Goal: Information Seeking & Learning: Learn about a topic

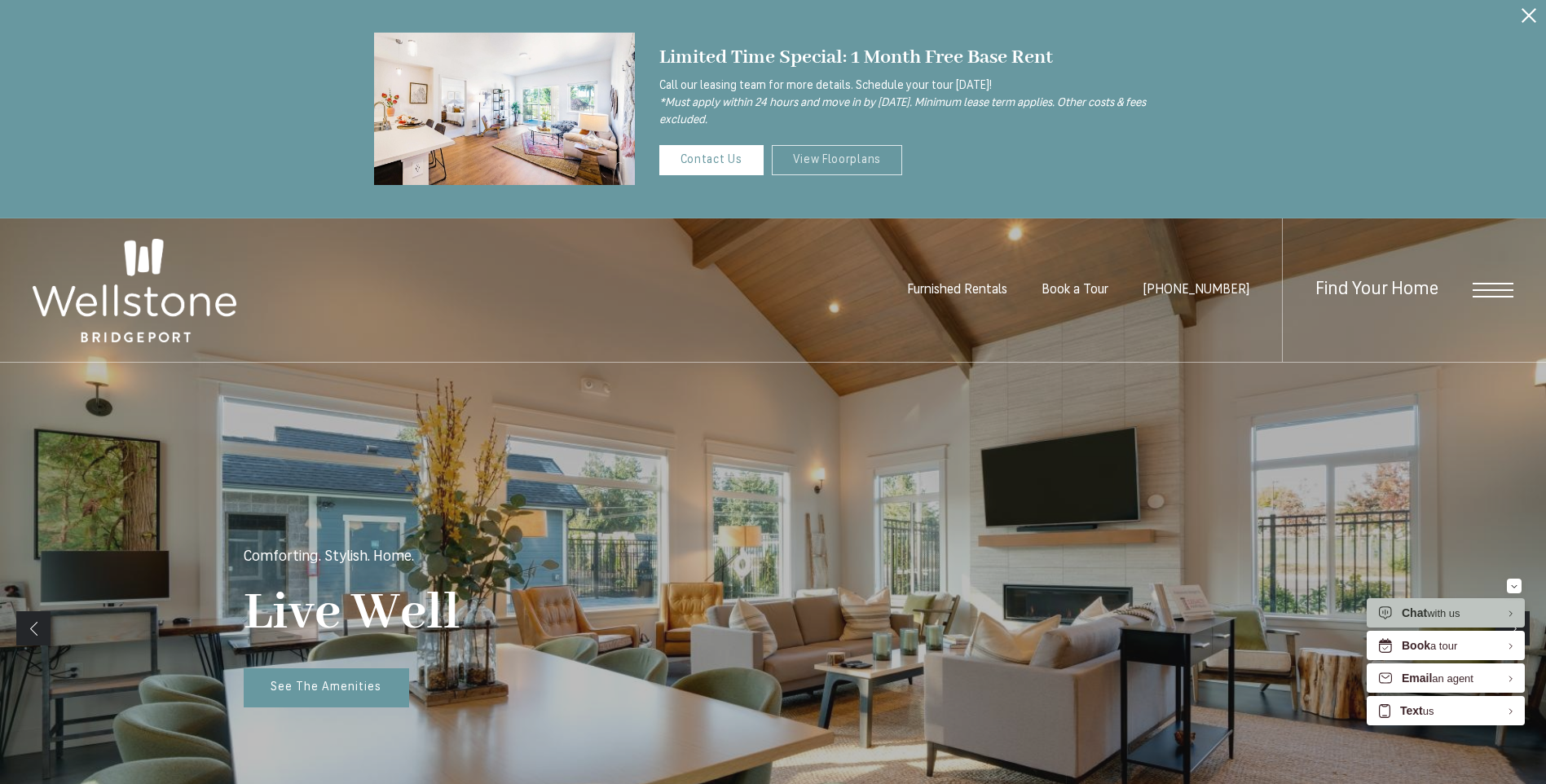
click at [836, 156] on link "View Floorplans" at bounding box center [837, 160] width 131 height 30
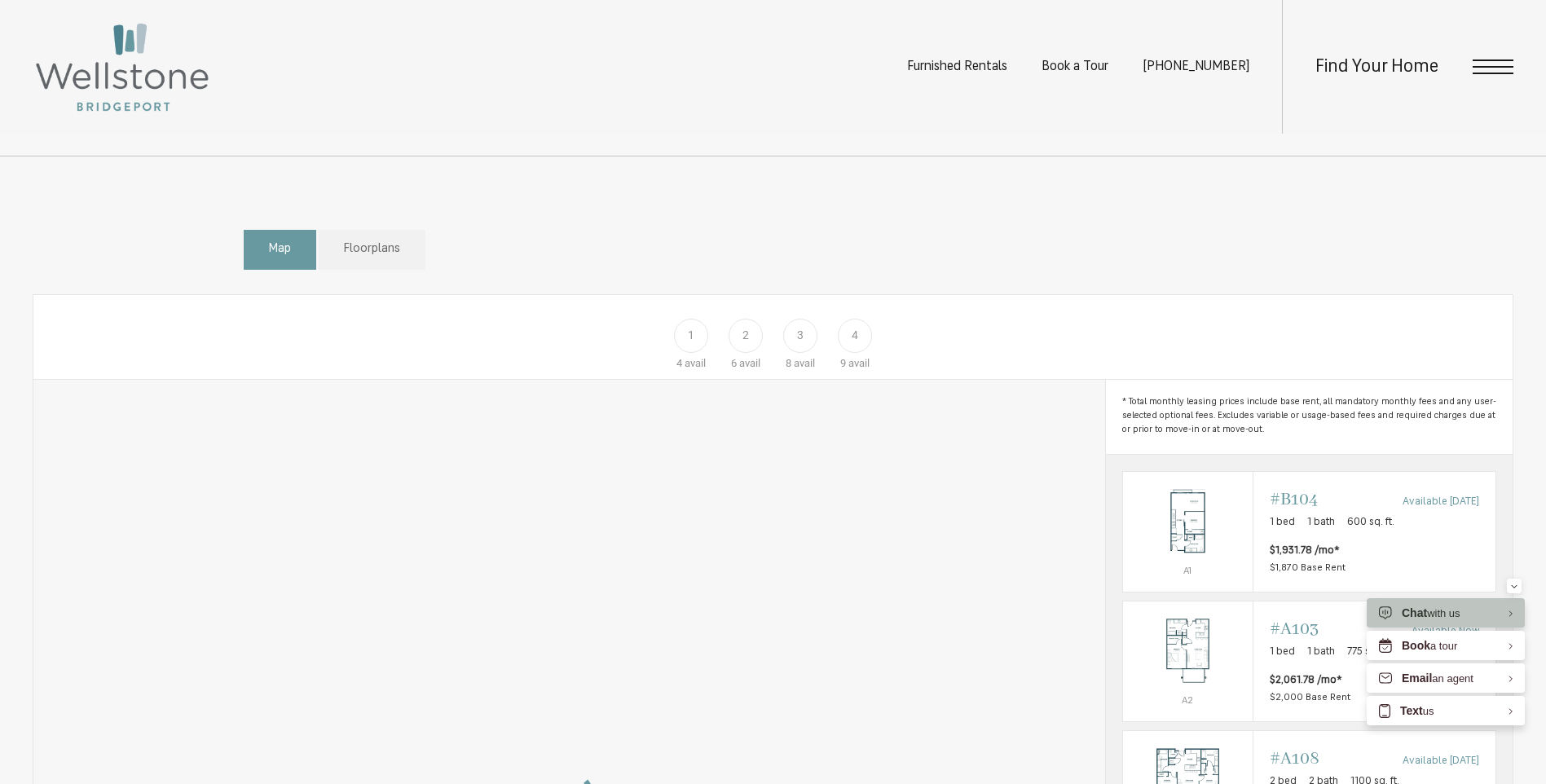
scroll to position [815, 0]
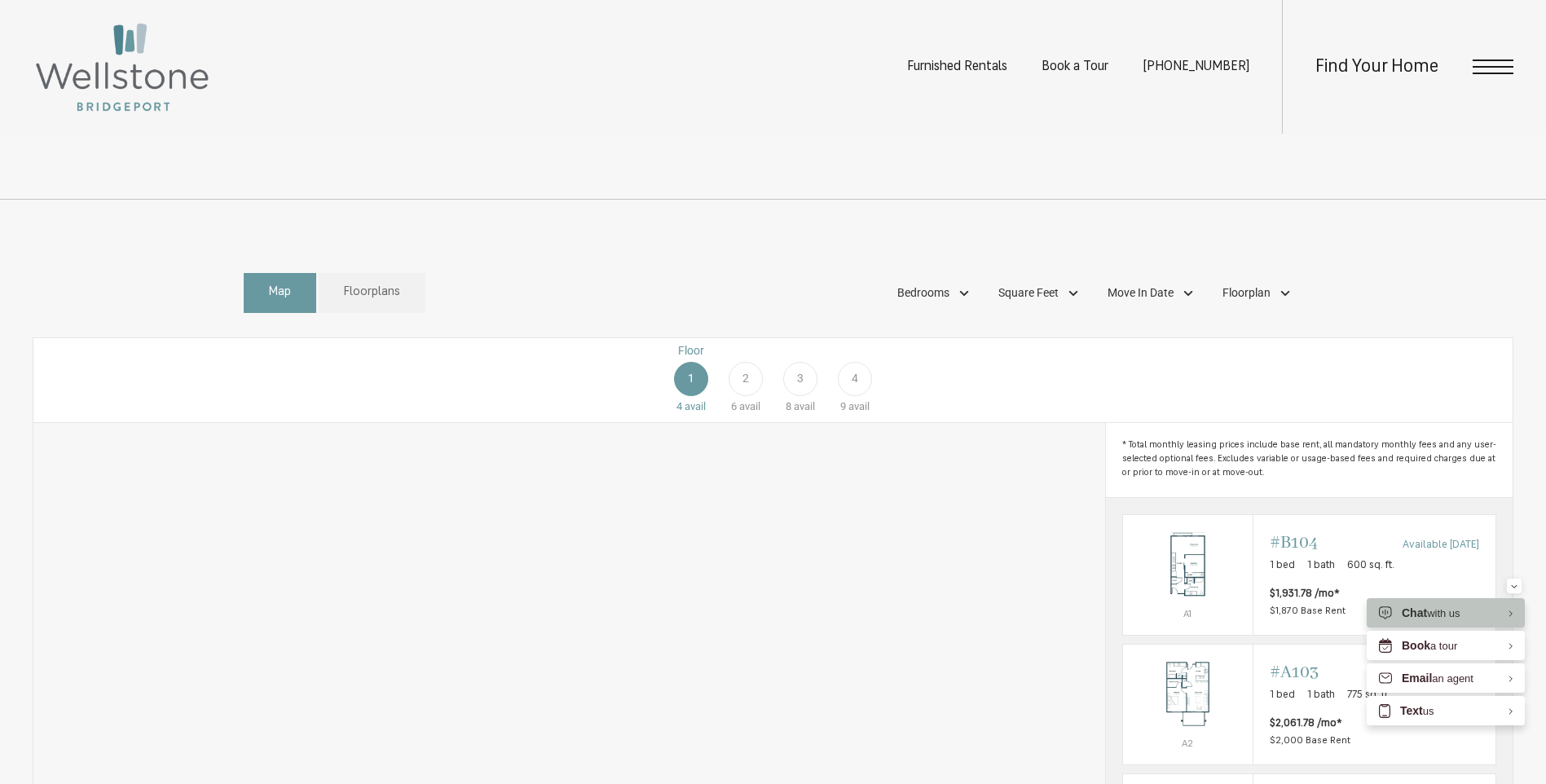
click at [699, 401] on div "Floor 1 4 avail Floor 2 6 avail Floor 3 8 avail Floor 4 9 avail" at bounding box center [1403, 378] width 1480 height 72
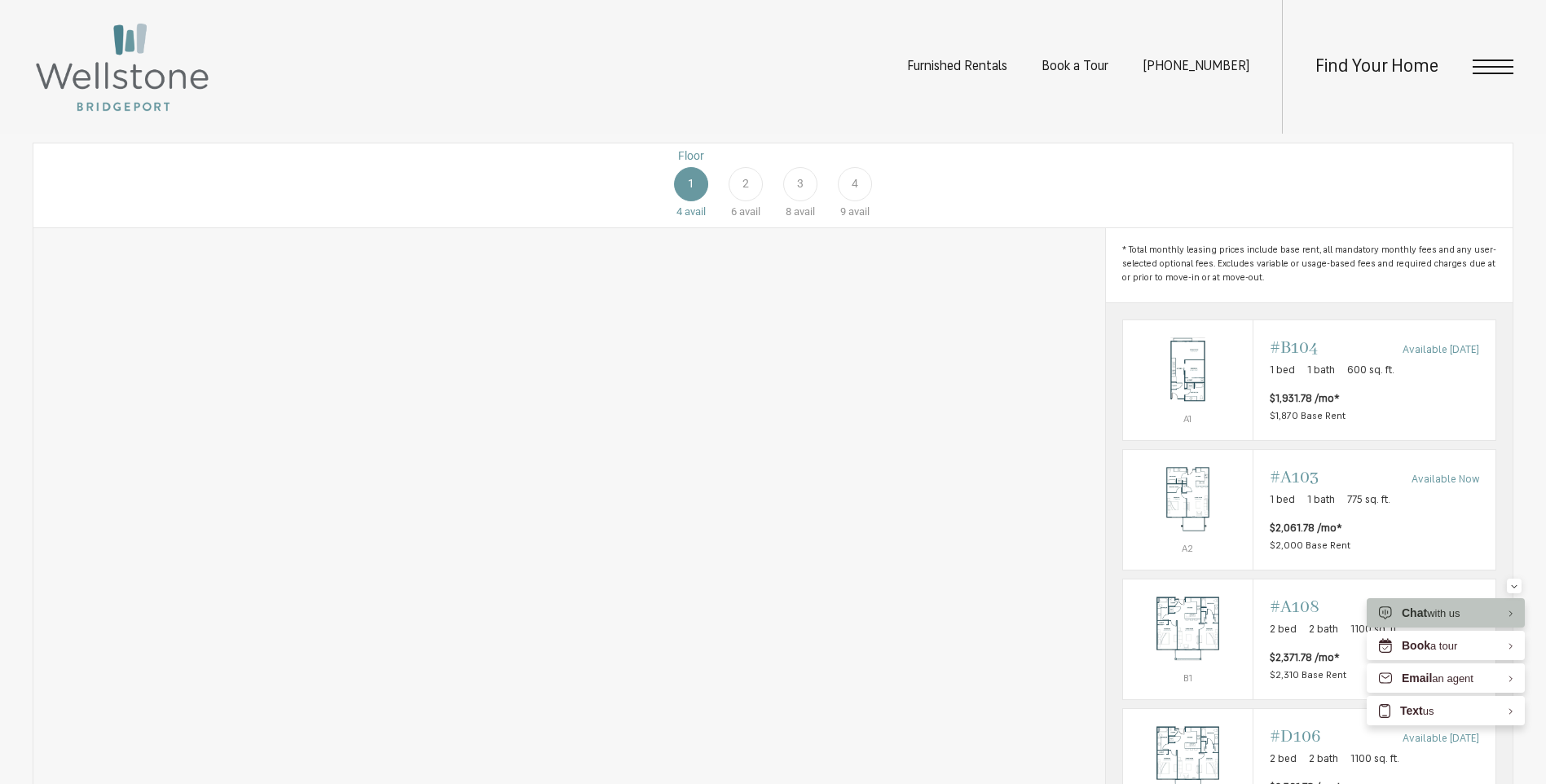
scroll to position [1070, 0]
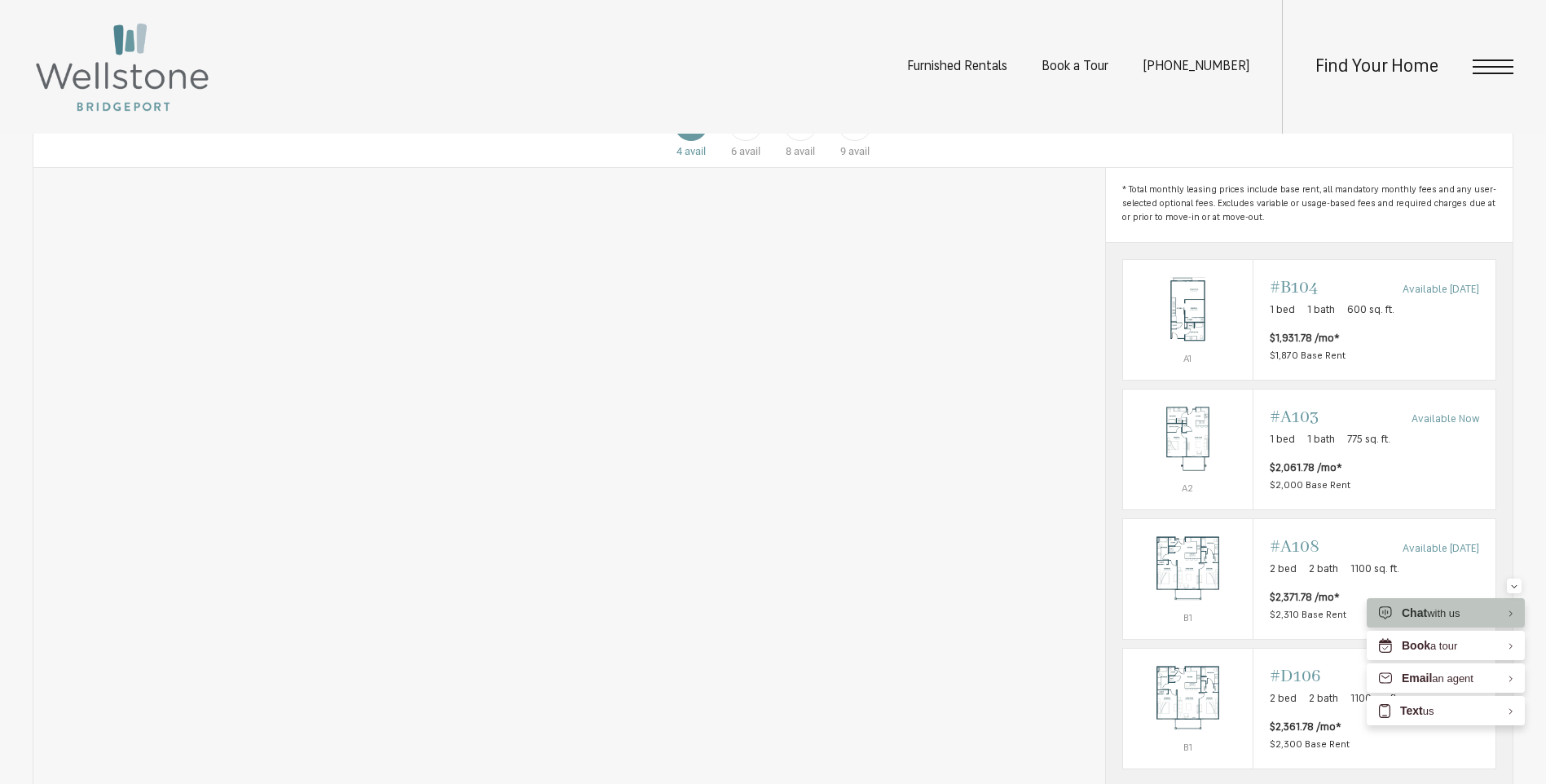
click at [754, 141] on div "2" at bounding box center [745, 124] width 34 height 34
click at [807, 141] on div "3" at bounding box center [800, 124] width 34 height 34
click at [754, 141] on div "2" at bounding box center [745, 124] width 34 height 34
click at [799, 132] on span "3" at bounding box center [801, 123] width 7 height 17
click at [852, 132] on span "4" at bounding box center [855, 123] width 7 height 17
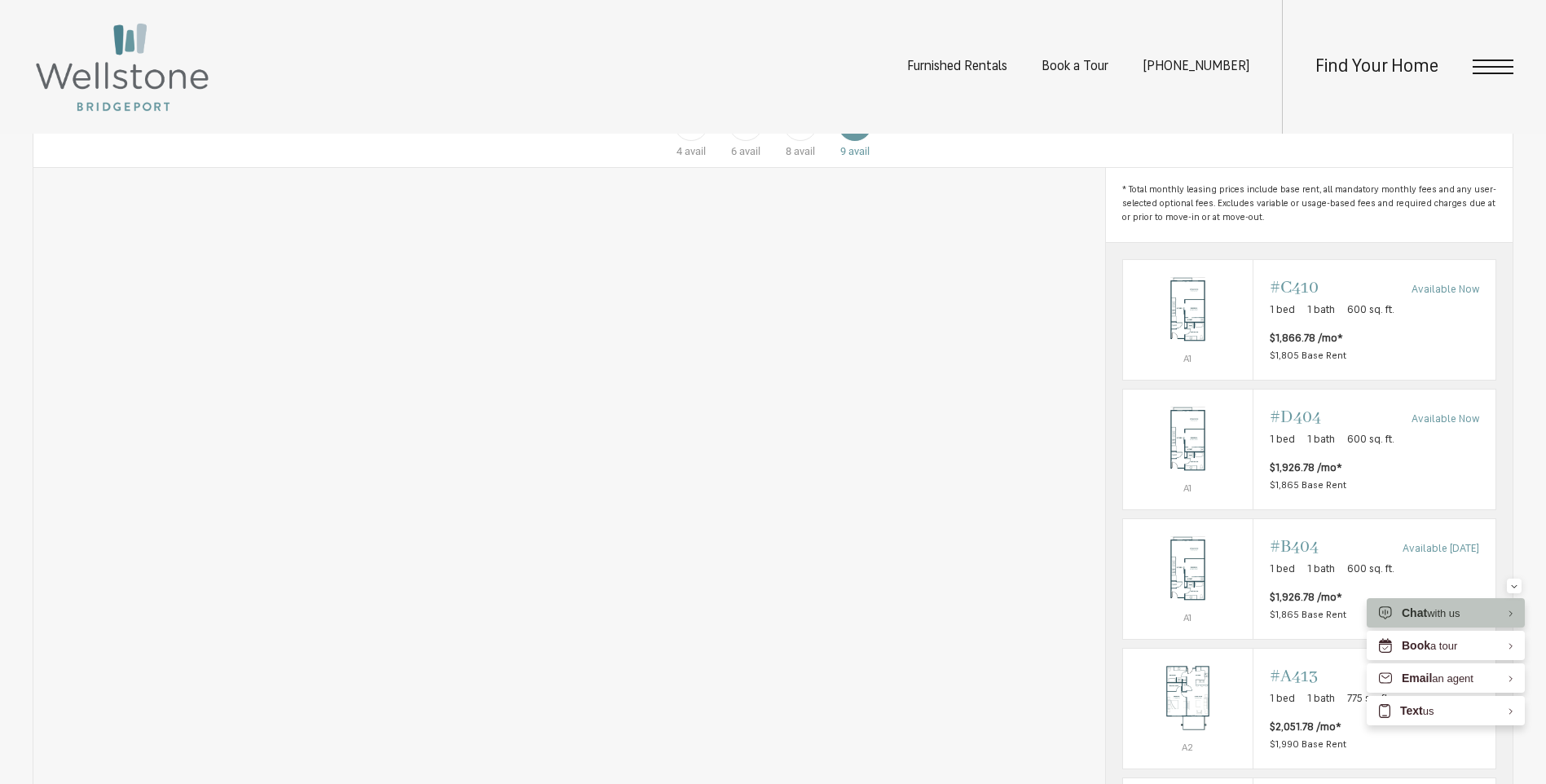
click at [804, 141] on div "3" at bounding box center [800, 124] width 34 height 34
click at [751, 141] on div "2" at bounding box center [745, 124] width 34 height 34
click at [852, 132] on span "4" at bounding box center [855, 123] width 7 height 17
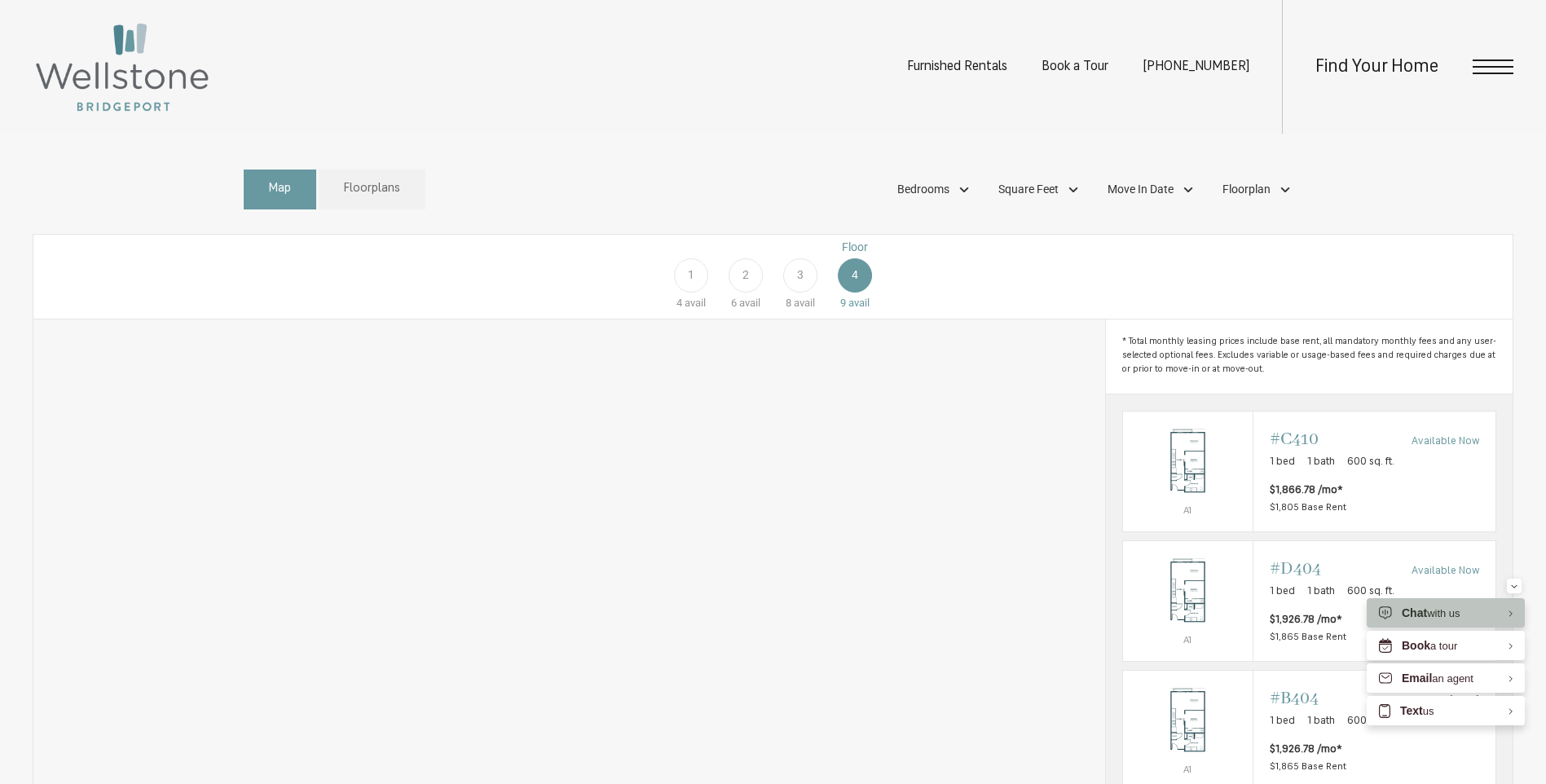
scroll to position [898, 0]
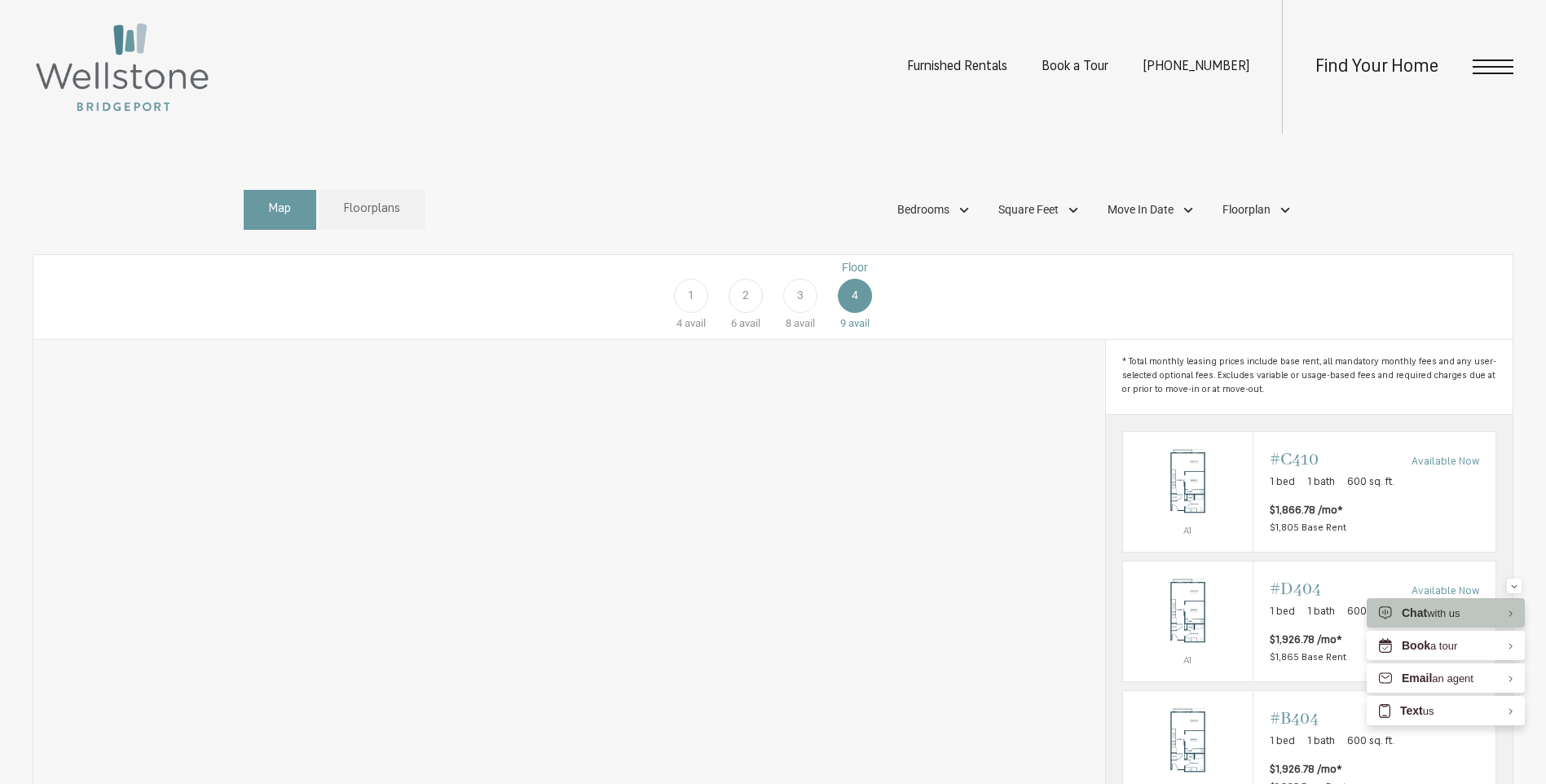
click at [795, 313] on div "3" at bounding box center [800, 296] width 34 height 34
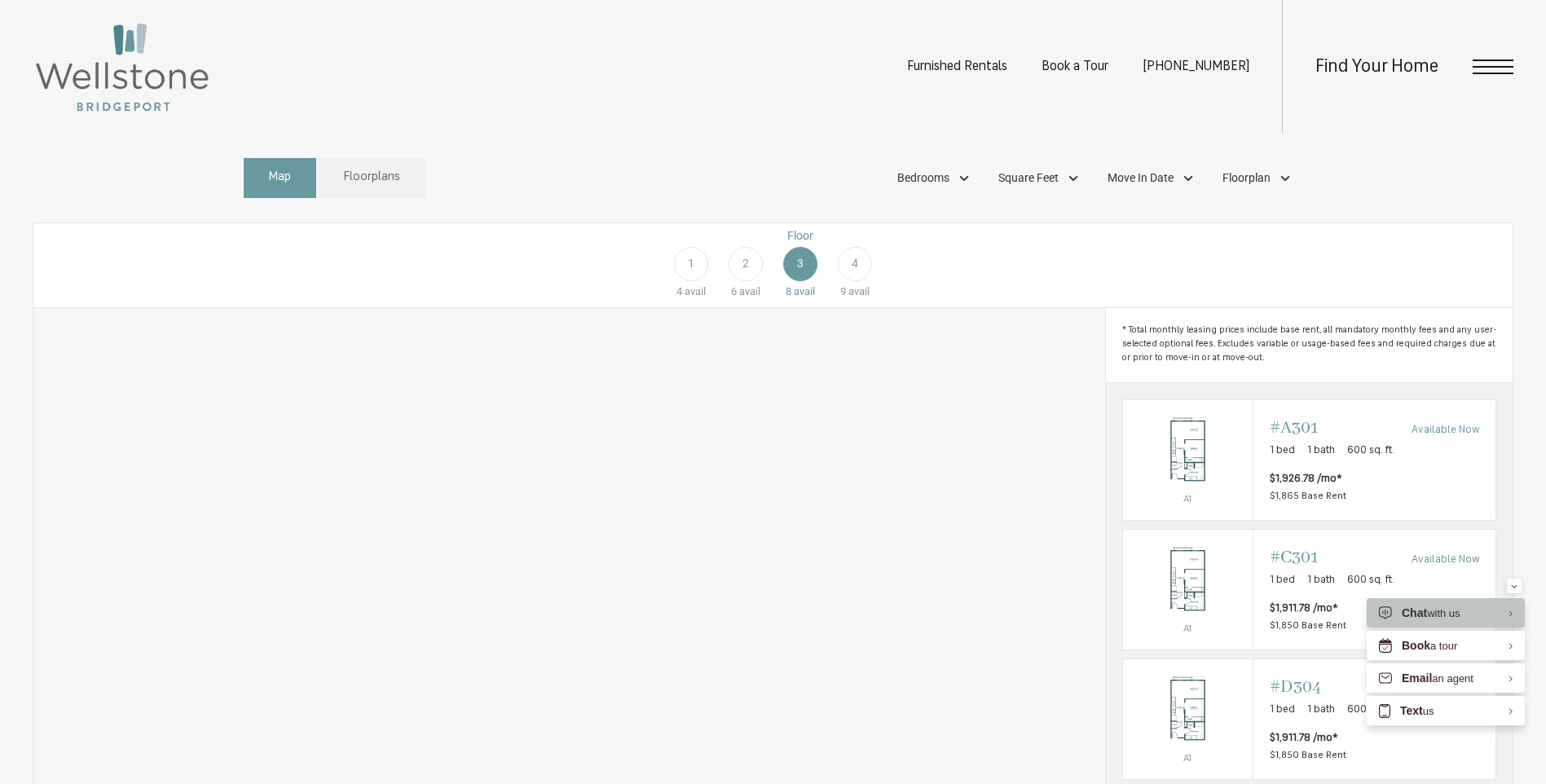
scroll to position [914, 0]
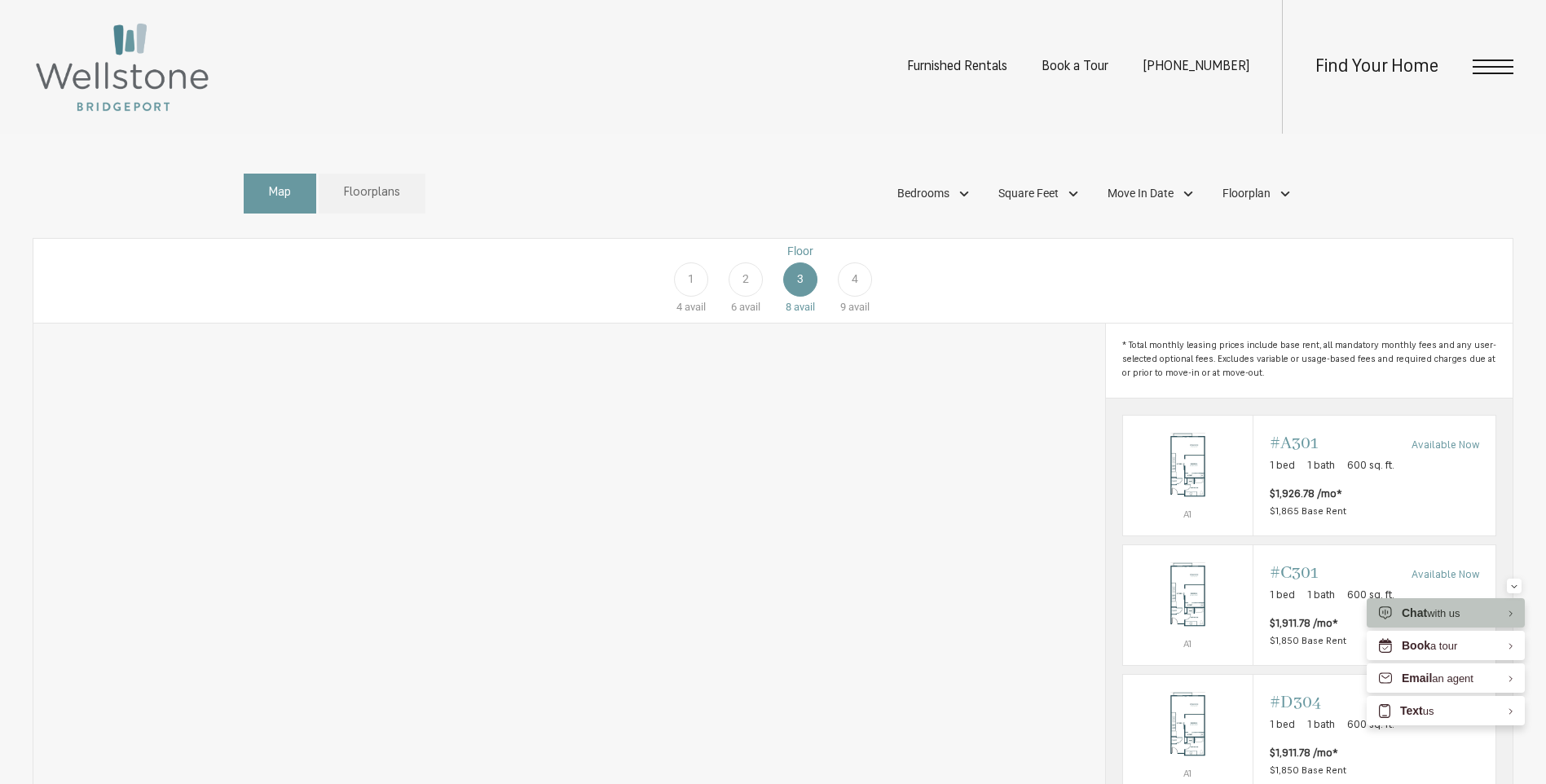
click at [739, 296] on div "2" at bounding box center [745, 279] width 34 height 34
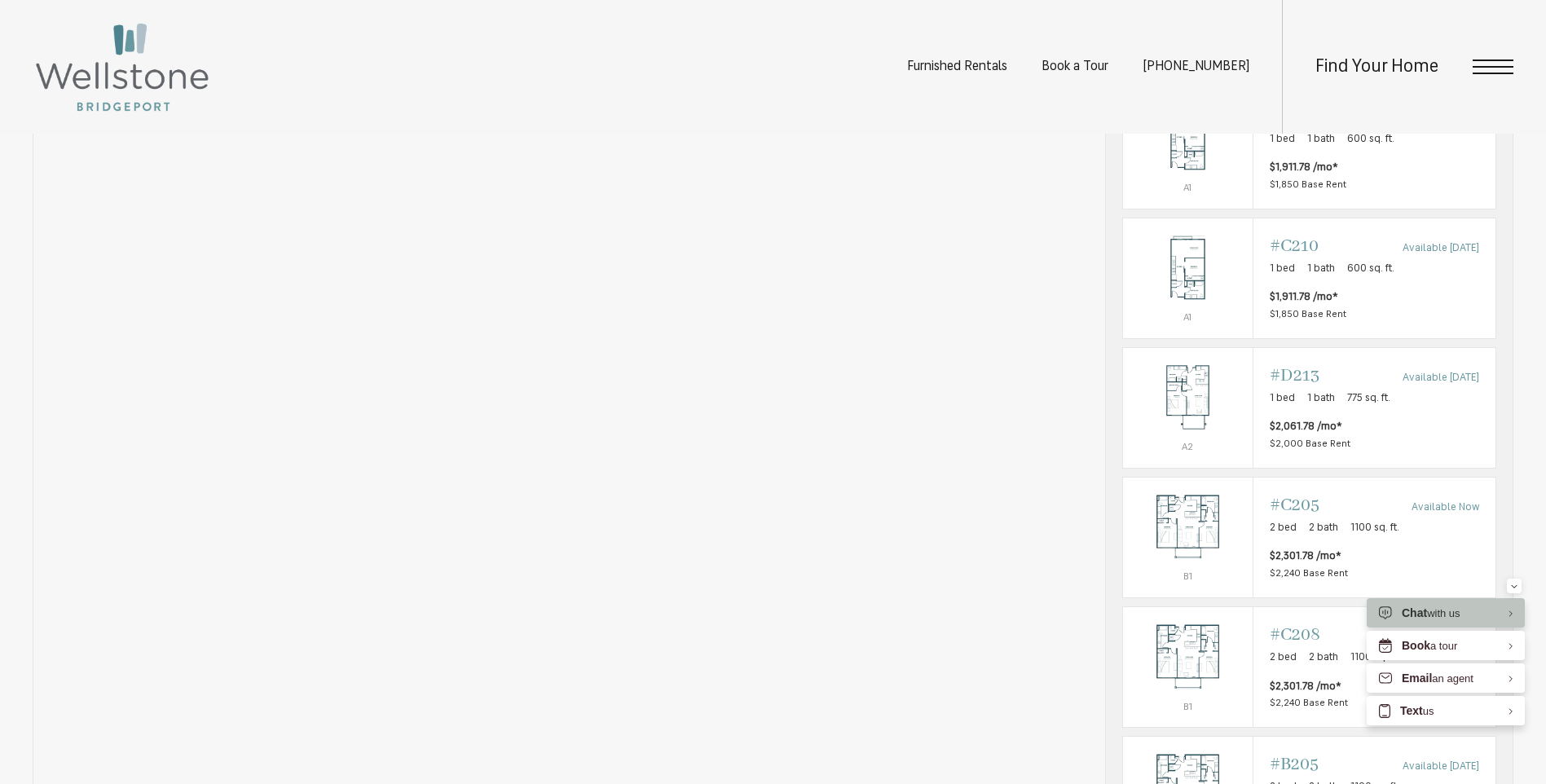
scroll to position [1240, 0]
